Goal: Task Accomplishment & Management: Complete application form

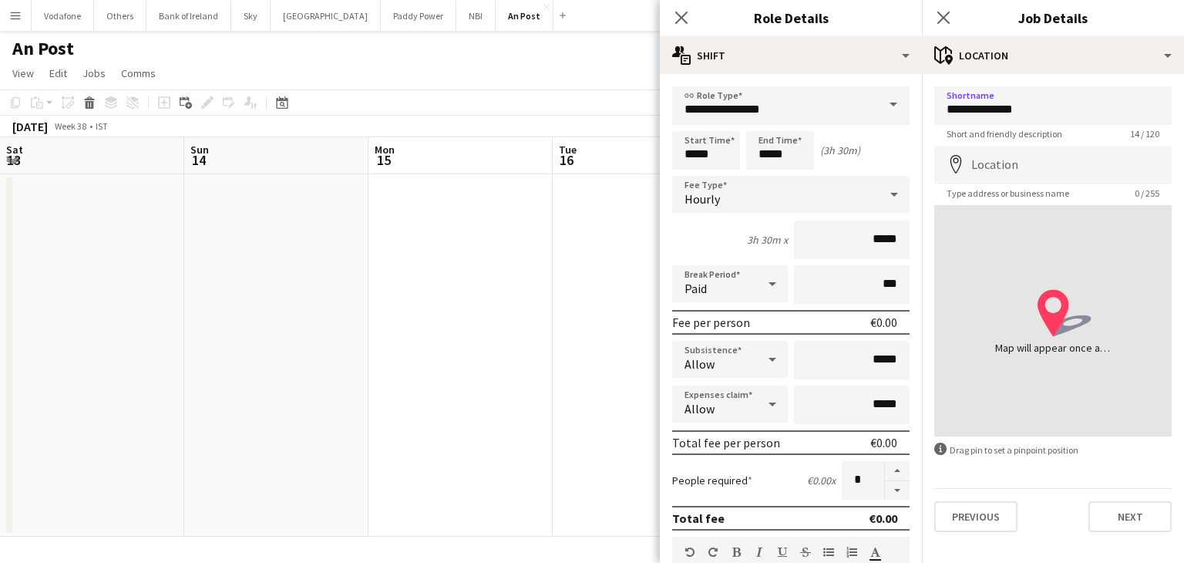
scroll to position [0, 651]
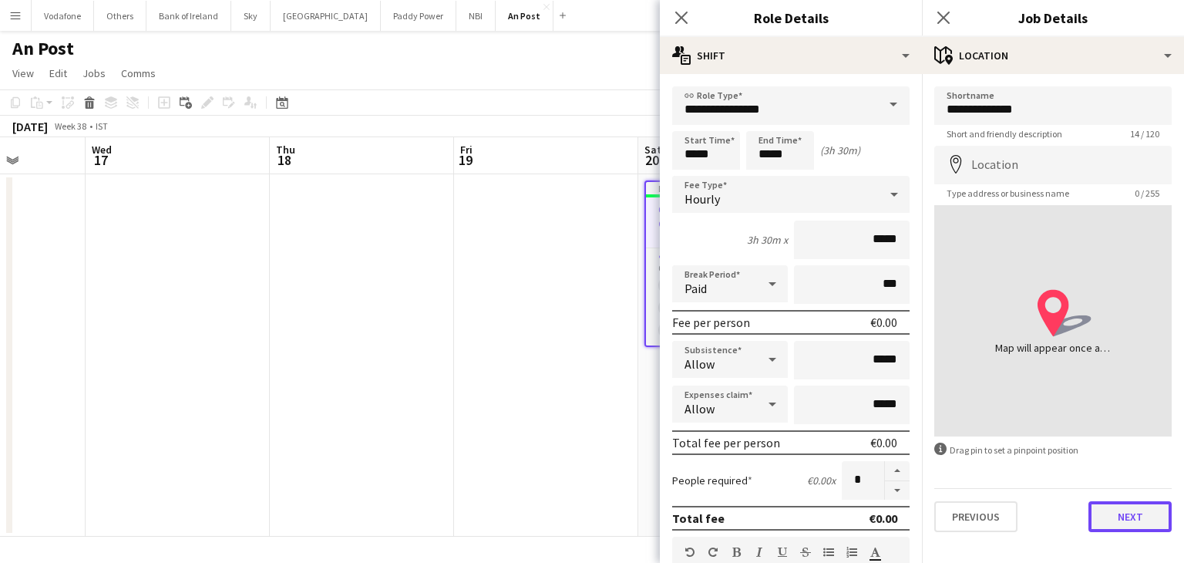
click at [1131, 525] on button "Next" at bounding box center [1129, 516] width 83 height 31
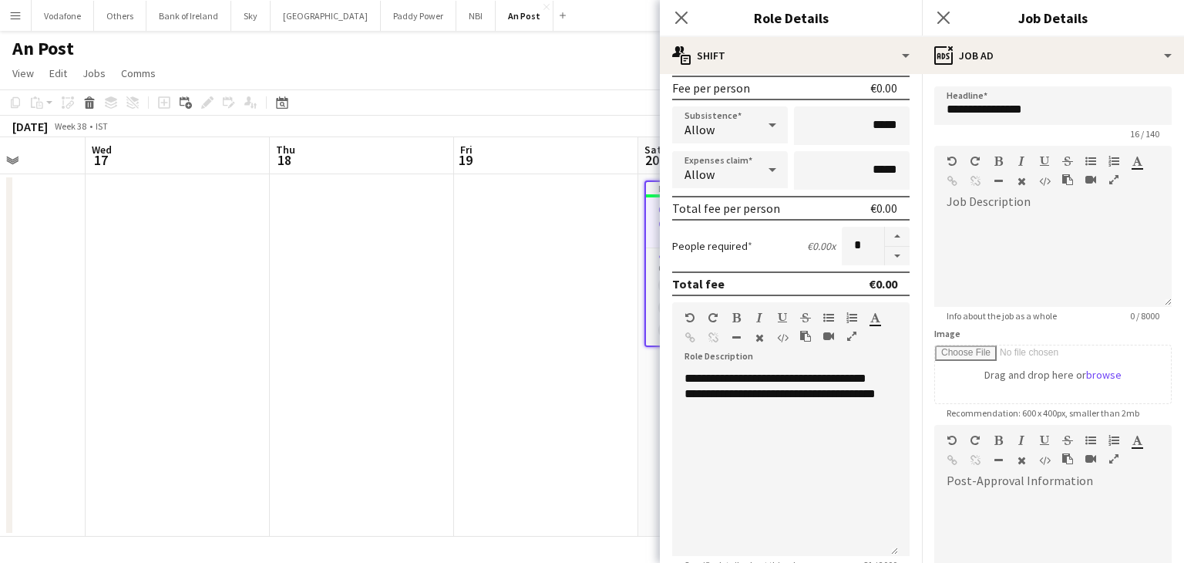
scroll to position [234, 0]
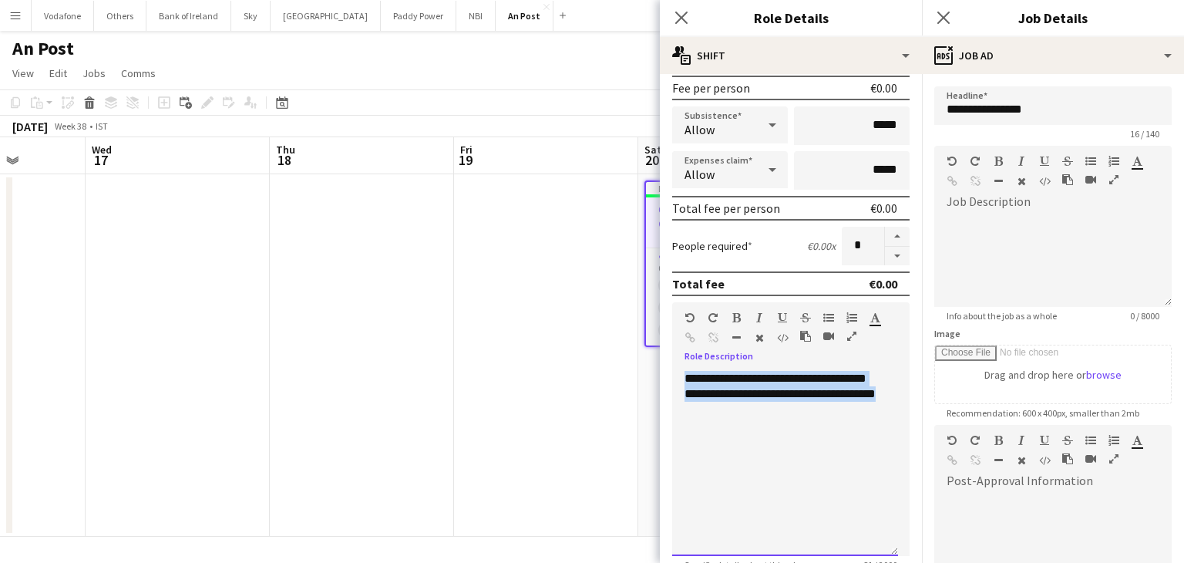
drag, startPoint x: 725, startPoint y: 405, endPoint x: 674, endPoint y: 373, distance: 59.9
click at [674, 373] on div "**********" at bounding box center [785, 463] width 226 height 185
copy div "**********"
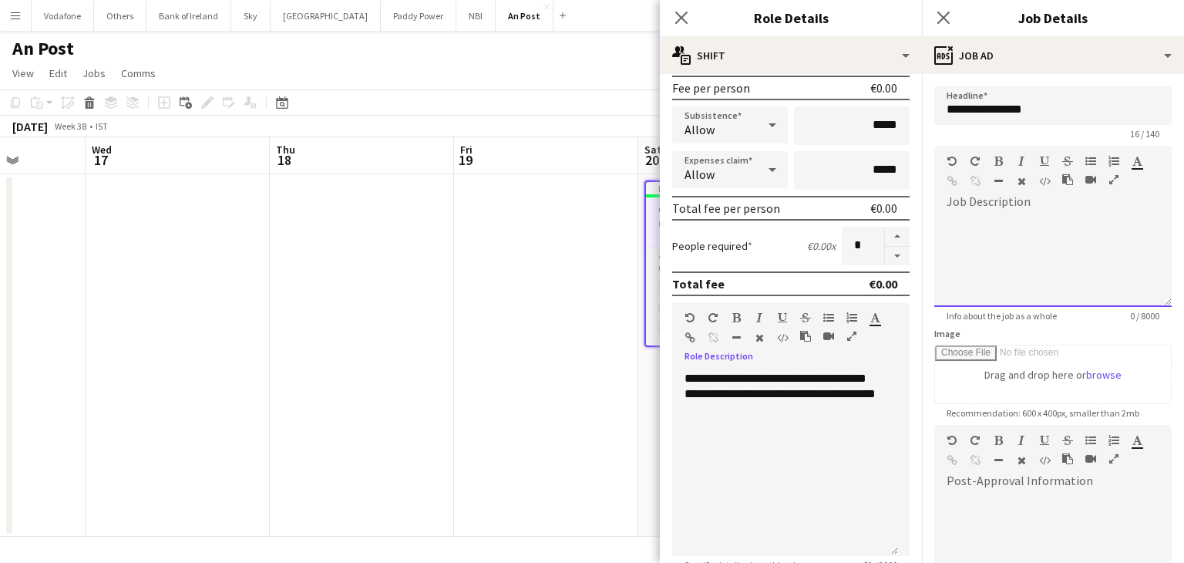
click at [1036, 220] on div at bounding box center [1052, 260] width 237 height 92
paste div
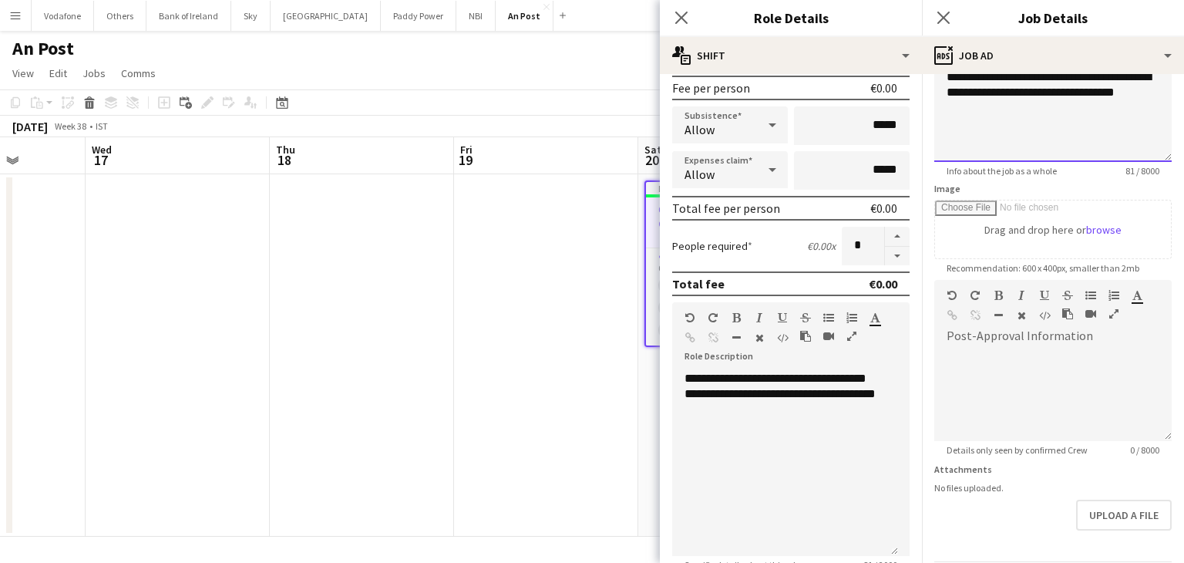
scroll to position [197, 0]
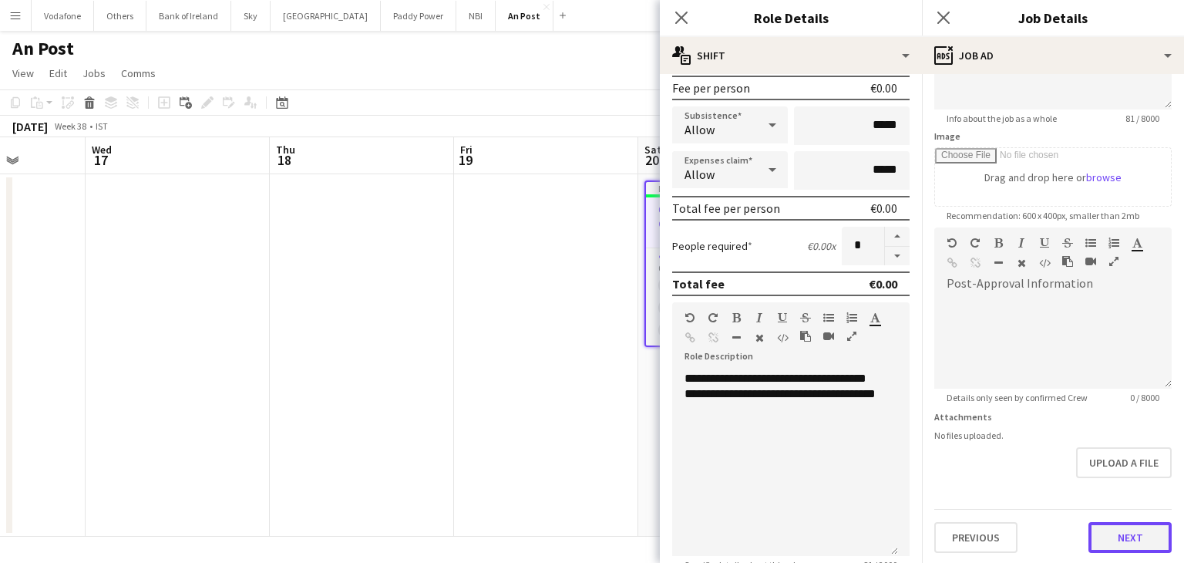
click at [1110, 524] on button "Next" at bounding box center [1129, 537] width 83 height 31
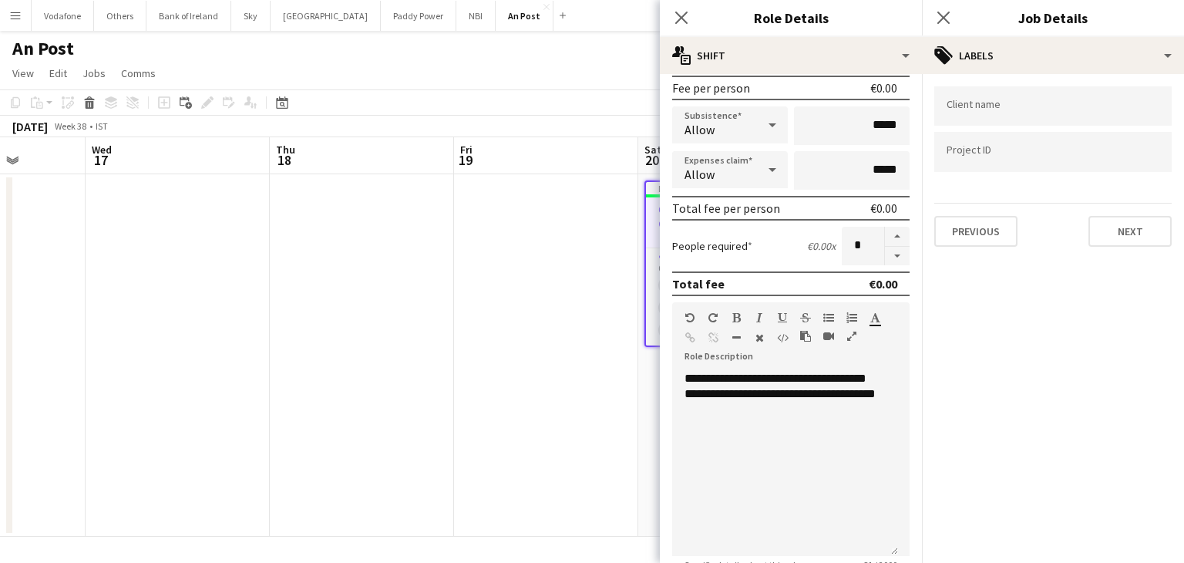
scroll to position [0, 0]
click at [1105, 119] on div at bounding box center [1052, 105] width 237 height 39
type input "*******"
click at [1152, 226] on button "Next" at bounding box center [1129, 231] width 83 height 31
type input "*******"
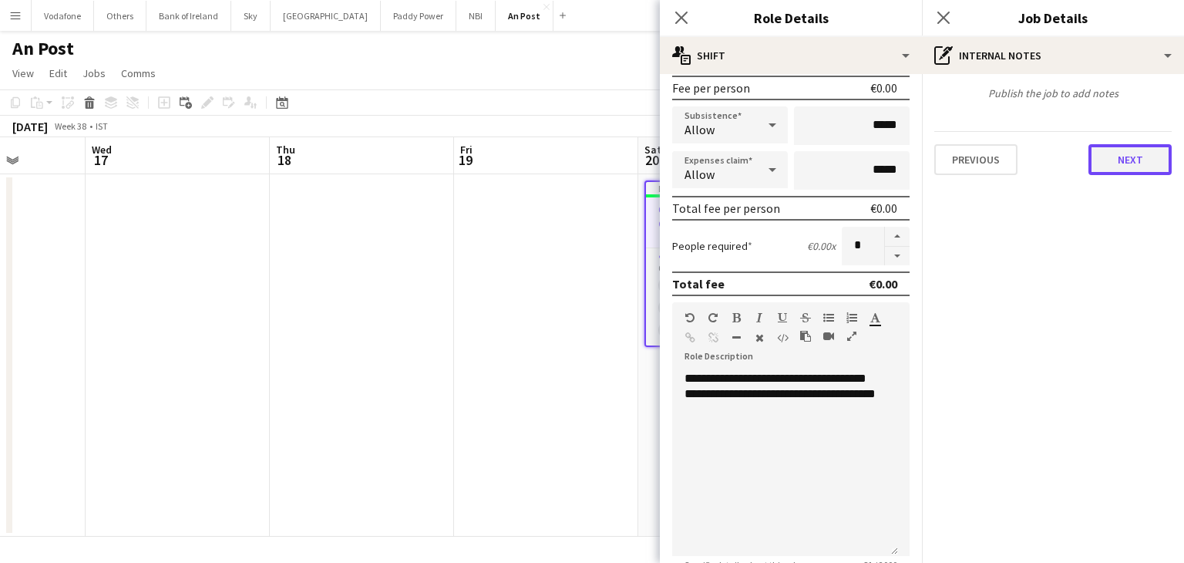
click at [1139, 165] on button "Next" at bounding box center [1129, 159] width 83 height 31
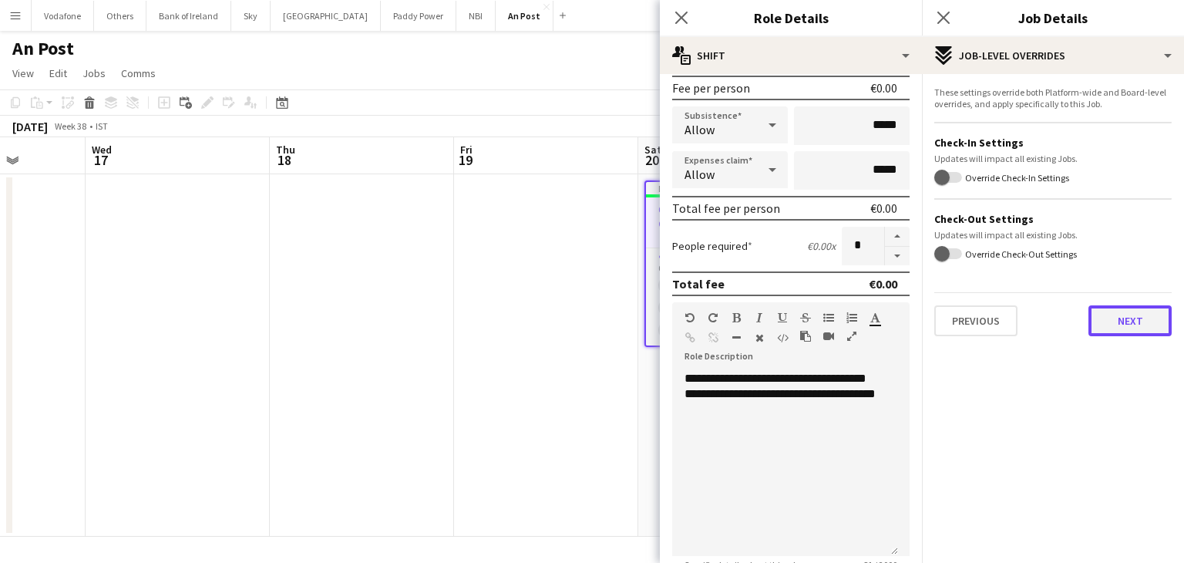
click at [1122, 309] on button "Next" at bounding box center [1129, 320] width 83 height 31
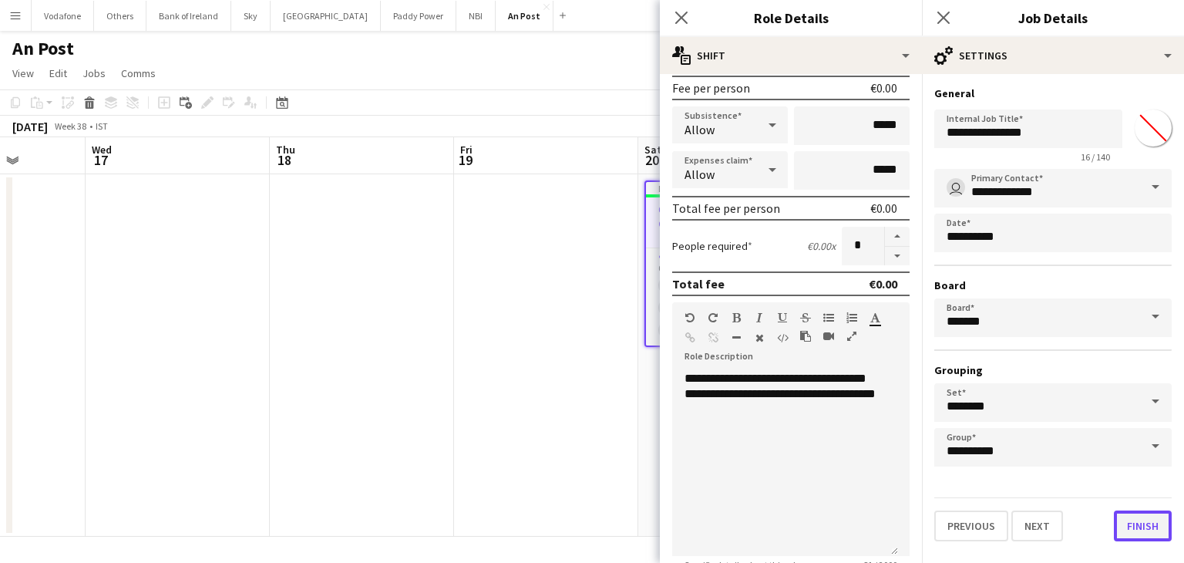
click at [1156, 522] on button "Finish" at bounding box center [1143, 525] width 58 height 31
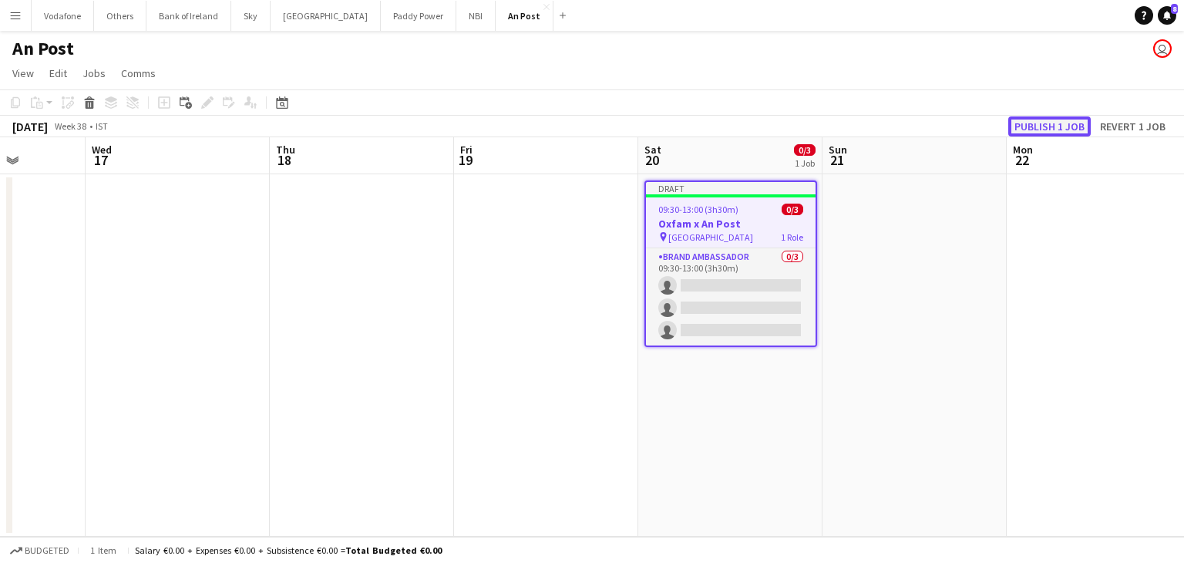
click at [1064, 121] on button "Publish 1 job" at bounding box center [1049, 126] width 82 height 20
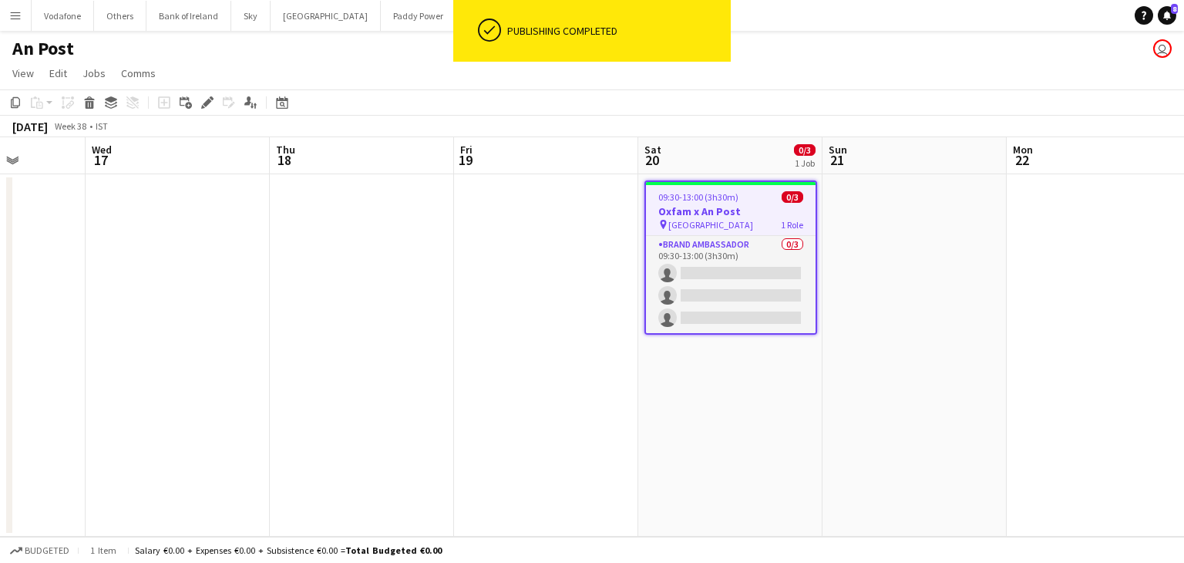
click at [925, 224] on app-date-cell at bounding box center [914, 355] width 184 height 362
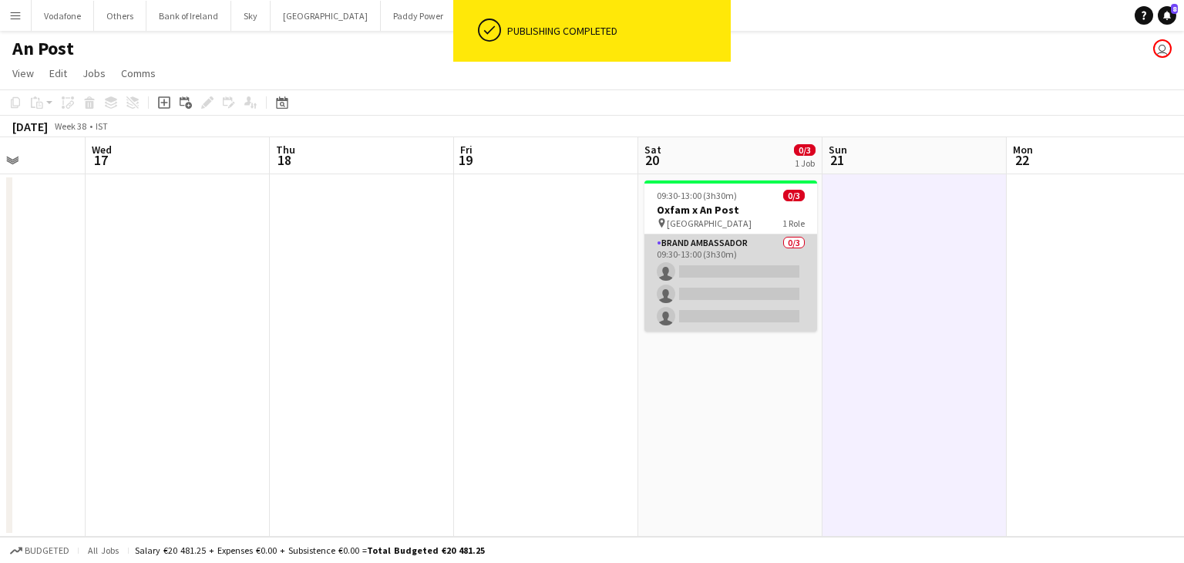
click at [780, 291] on app-card-role "Brand Ambassador 0/3 09:30-13:00 (3h30m) single-neutral-actions single-neutral-…" at bounding box center [730, 282] width 173 height 97
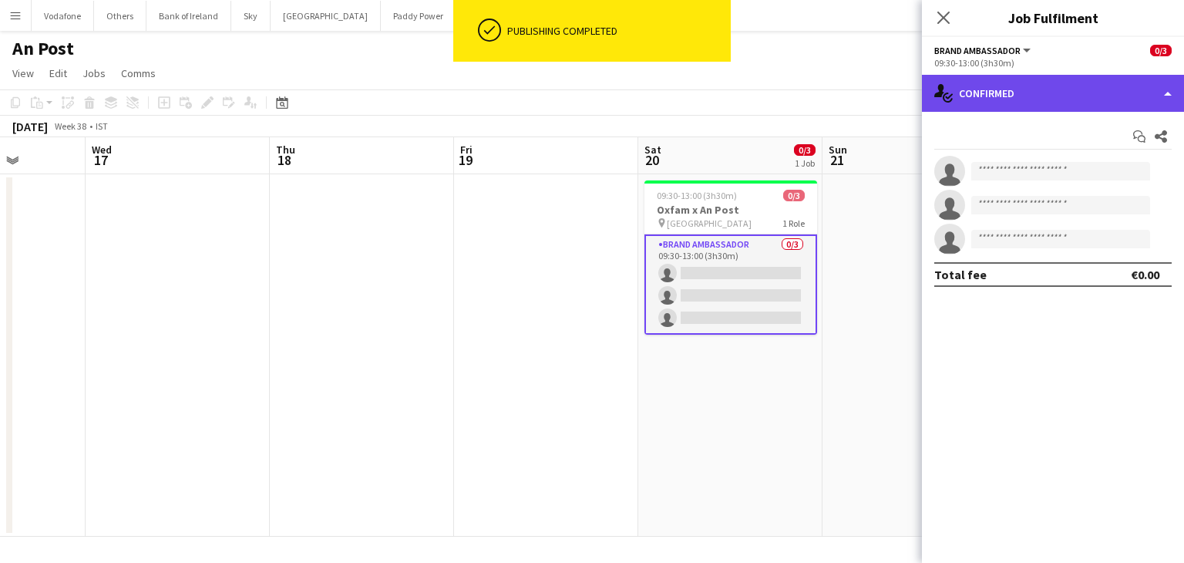
click at [1047, 100] on div "single-neutral-actions-check-2 Confirmed" at bounding box center [1053, 93] width 262 height 37
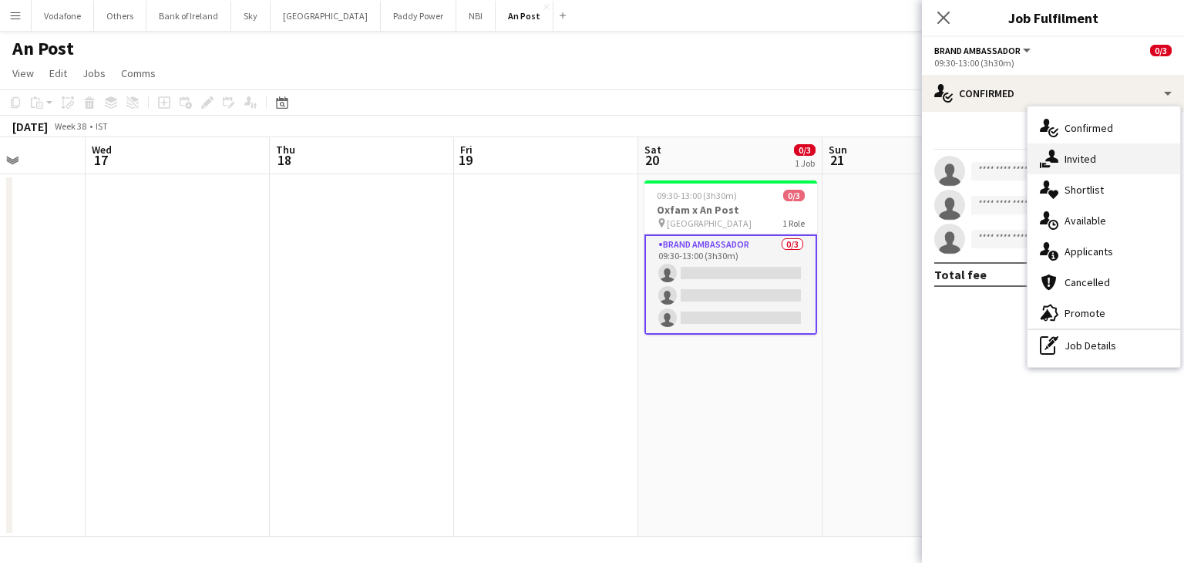
click at [1069, 155] on span "Invited" at bounding box center [1080, 159] width 32 height 14
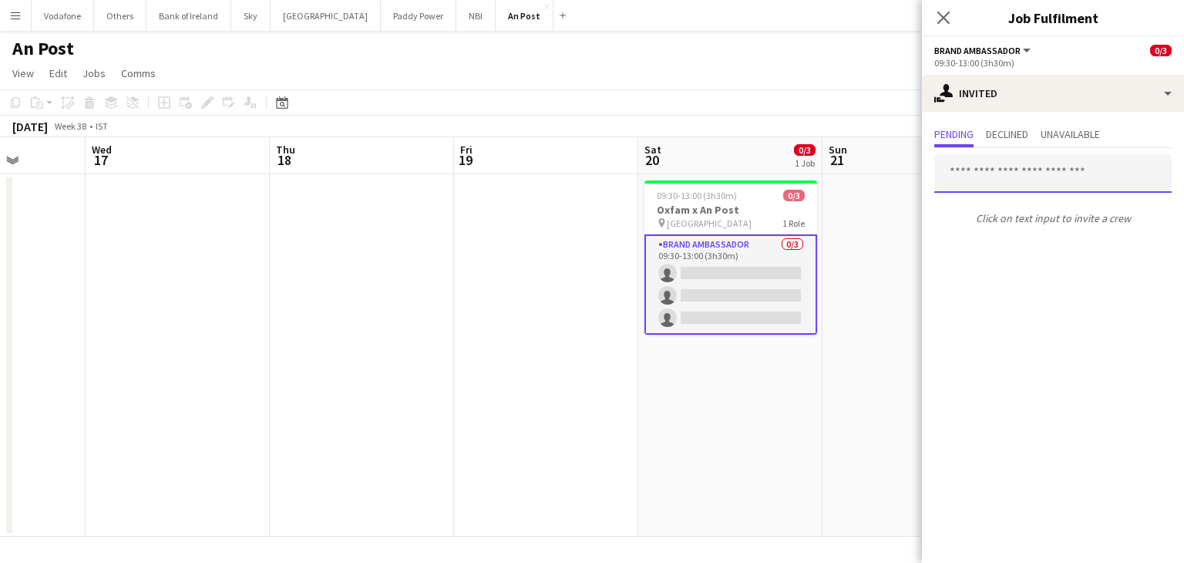
click at [1078, 184] on input "text" at bounding box center [1052, 173] width 237 height 39
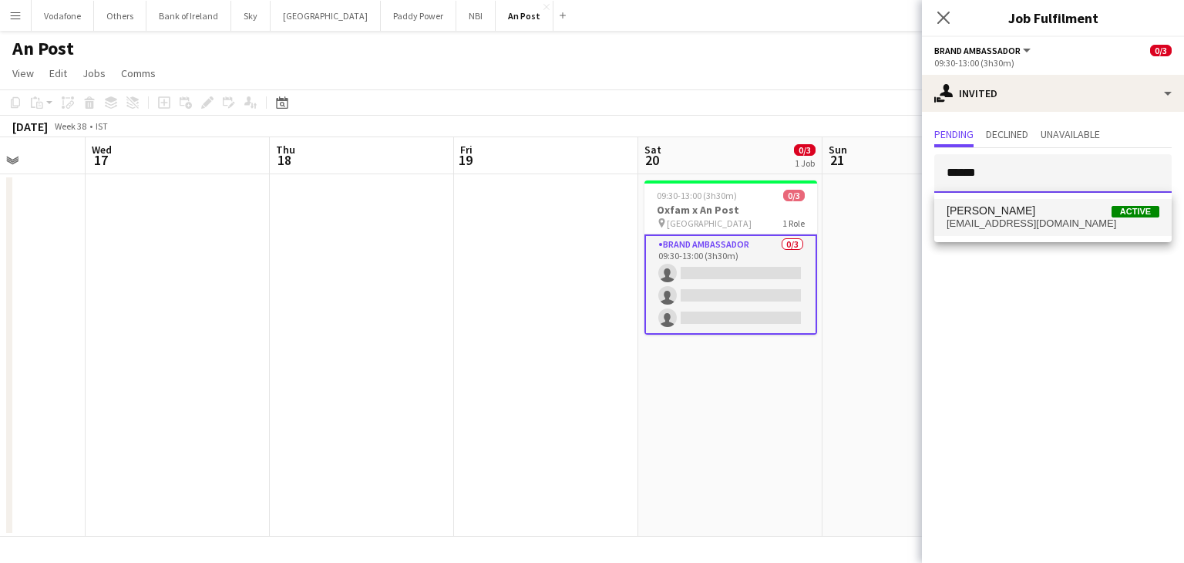
type input "******"
click at [1033, 219] on span "[EMAIL_ADDRESS][DOMAIN_NAME]" at bounding box center [1052, 223] width 213 height 12
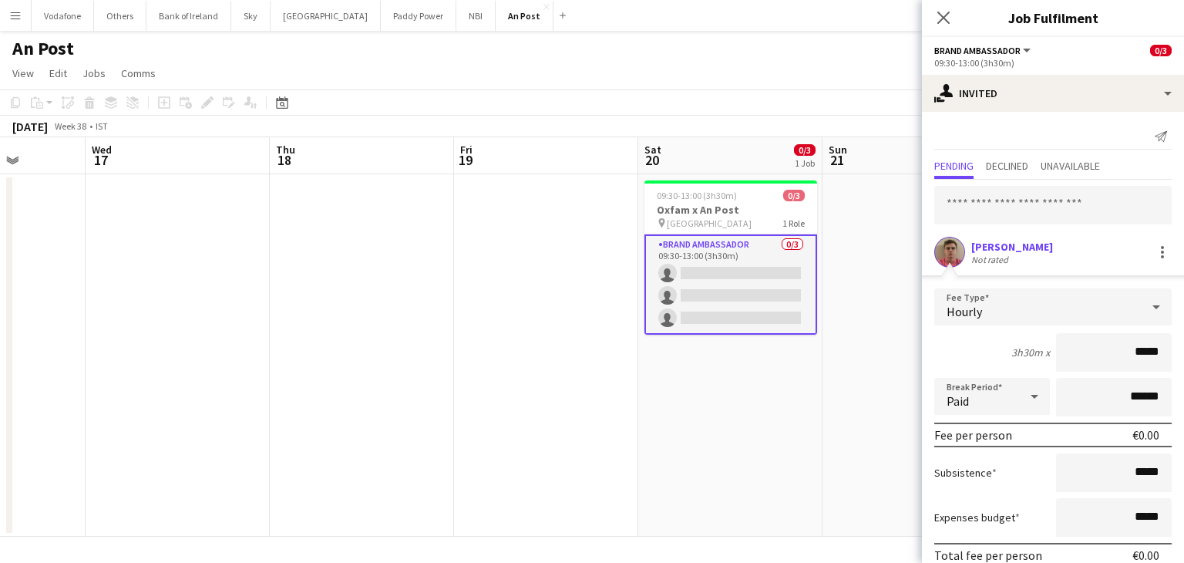
scroll to position [68, 0]
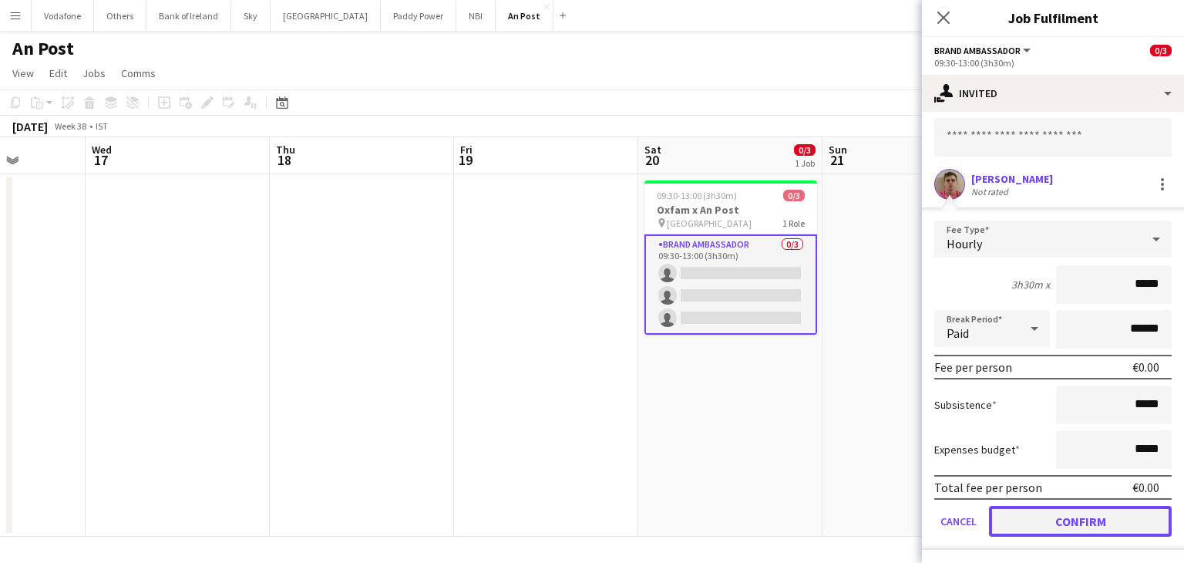
click at [1028, 519] on button "Confirm" at bounding box center [1080, 521] width 183 height 31
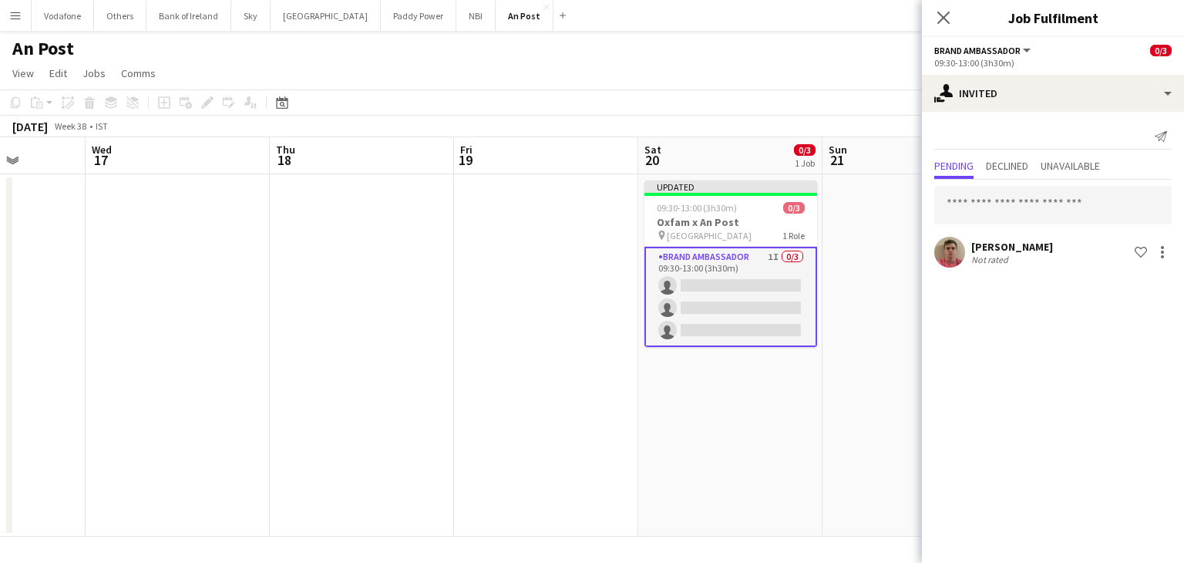
click at [836, 451] on app-date-cell at bounding box center [914, 355] width 184 height 362
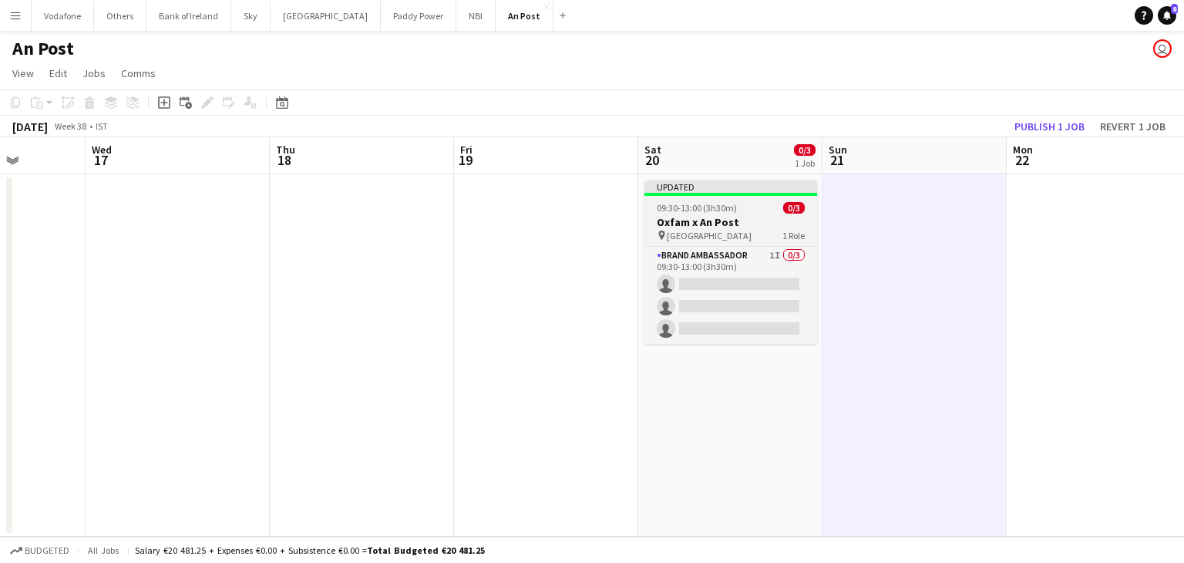
click at [764, 228] on app-job-card "Updated 09:30-13:00 (3h30m) 0/3 Oxfam x An Post pin Aungier Street 1 Role Brand…" at bounding box center [730, 261] width 173 height 163
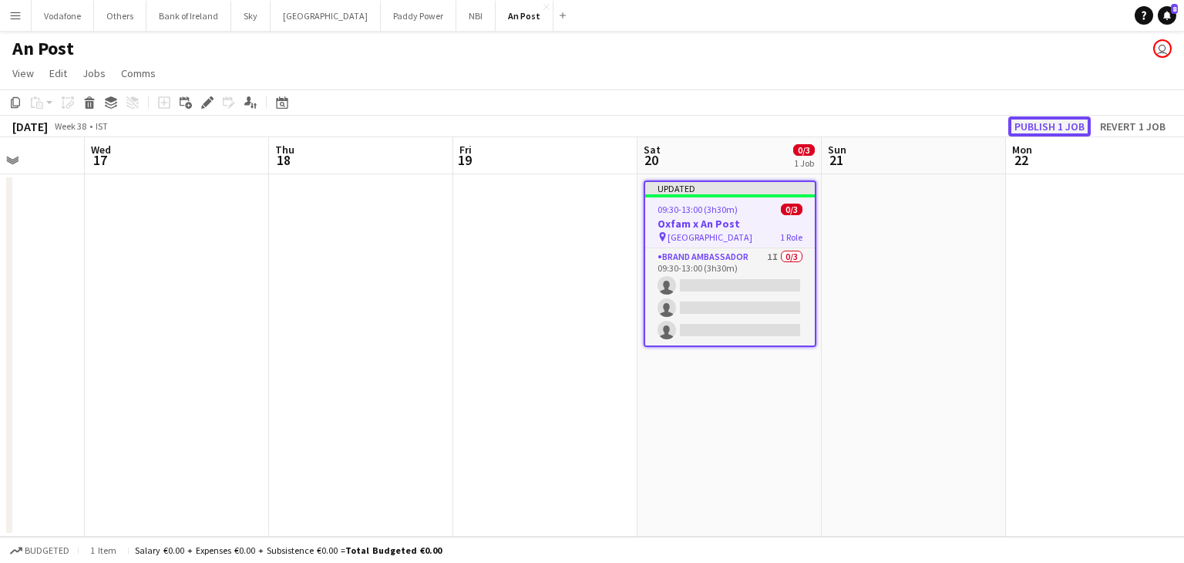
click at [1027, 126] on button "Publish 1 job" at bounding box center [1049, 126] width 82 height 20
